Goal: Answer question/provide support

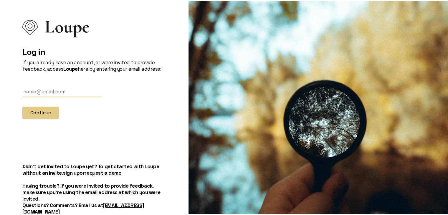
click at [52, 89] on input "text" at bounding box center [61, 90] width 79 height 11
type input "[EMAIL_ADDRESS][DOMAIN_NAME]"
click at [55, 107] on button "Continue" at bounding box center [40, 111] width 36 height 12
click at [44, 89] on input "text" at bounding box center [61, 90] width 79 height 11
type input "JDSCHLOSS22276@GMAIL.COM"
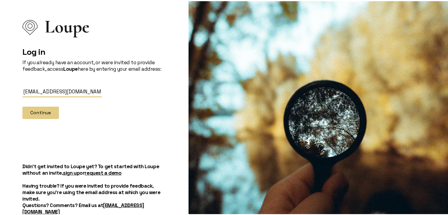
click at [22, 105] on button "Continue" at bounding box center [40, 111] width 36 height 12
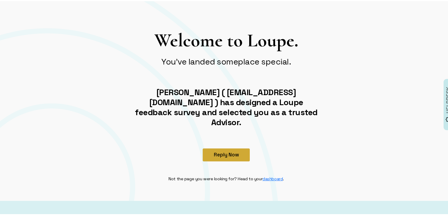
click at [240, 147] on button "Reply Now" at bounding box center [225, 153] width 47 height 13
